Goal: Task Accomplishment & Management: Manage account settings

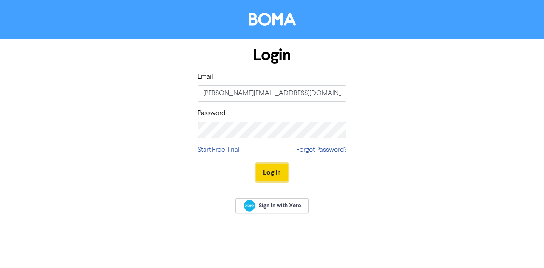
click at [274, 167] on button "Log In" at bounding box center [272, 173] width 32 height 18
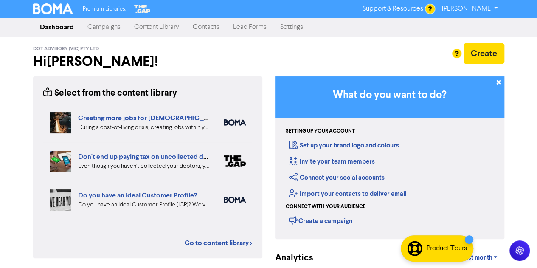
click at [111, 29] on link "Campaigns" at bounding box center [104, 27] width 47 height 17
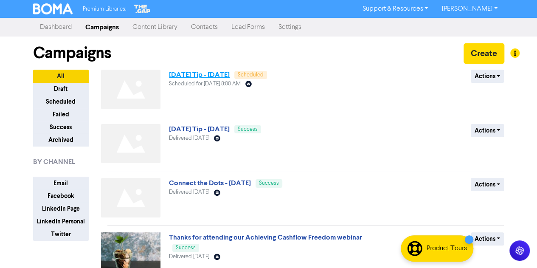
click at [230, 74] on link "[DATE] Tip - [DATE]" at bounding box center [199, 75] width 61 height 8
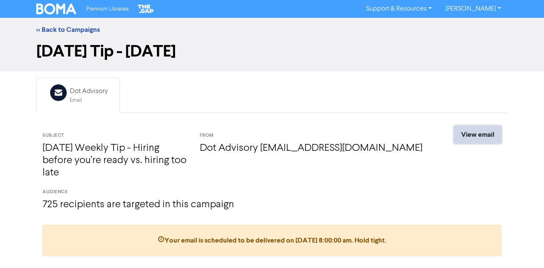
click at [486, 133] on link "View email" at bounding box center [478, 135] width 48 height 18
click at [61, 29] on link "<< Back to Campaigns" at bounding box center [68, 29] width 64 height 8
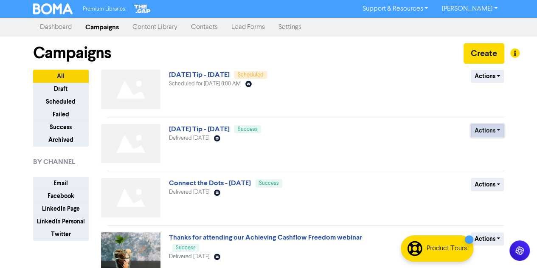
click at [501, 128] on button "Actions" at bounding box center [488, 130] width 34 height 13
click at [494, 161] on button "Archive" at bounding box center [502, 162] width 67 height 14
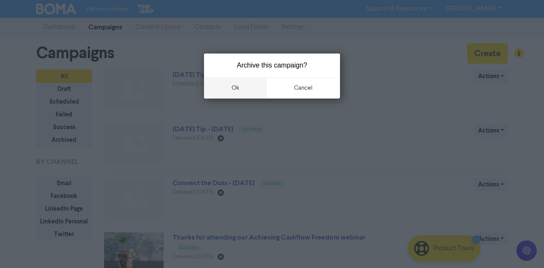
click at [243, 86] on button "ok" at bounding box center [235, 87] width 63 height 21
